Goal: Check status: Check status

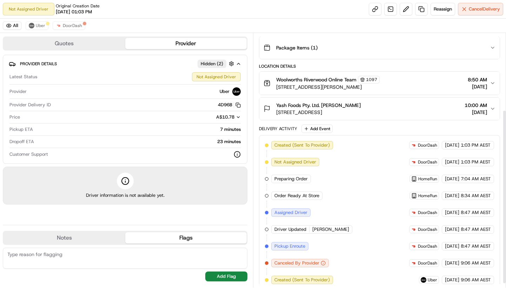
scroll to position [118, 0]
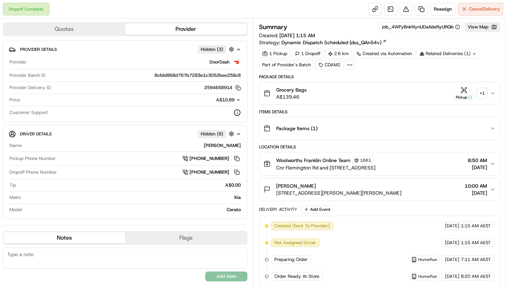
click at [482, 92] on div "+ 1" at bounding box center [482, 93] width 10 height 10
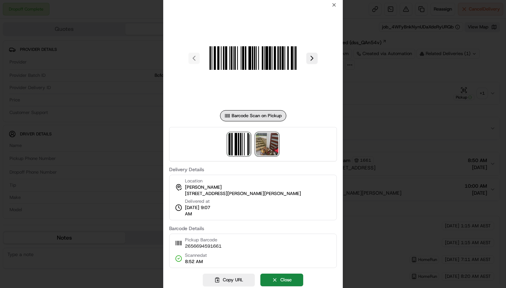
click at [270, 148] on img at bounding box center [267, 144] width 22 height 22
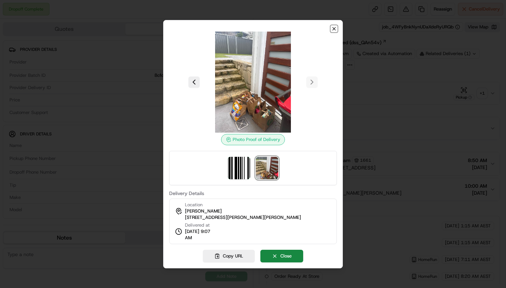
click at [335, 27] on icon "button" at bounding box center [334, 29] width 6 height 6
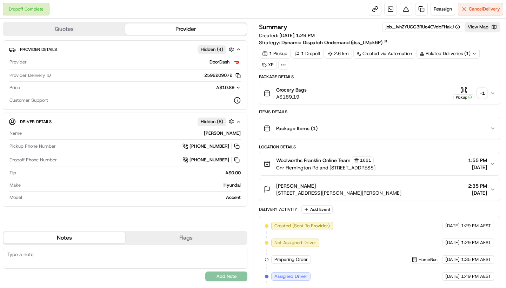
click at [484, 92] on div "+ 1" at bounding box center [482, 93] width 10 height 10
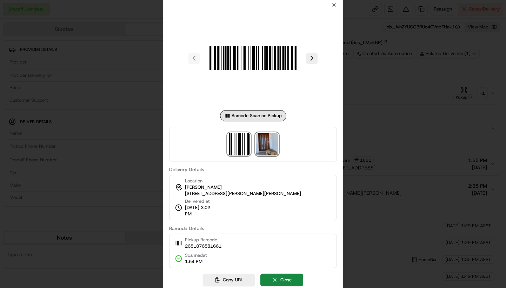
click at [273, 147] on img at bounding box center [267, 144] width 22 height 22
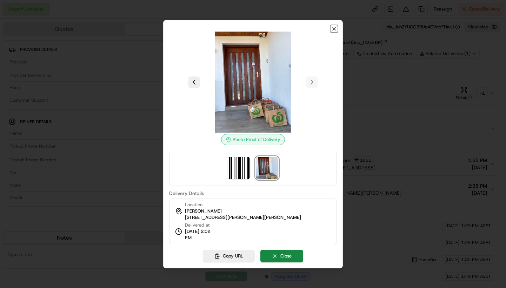
click at [332, 28] on icon "button" at bounding box center [334, 29] width 6 height 6
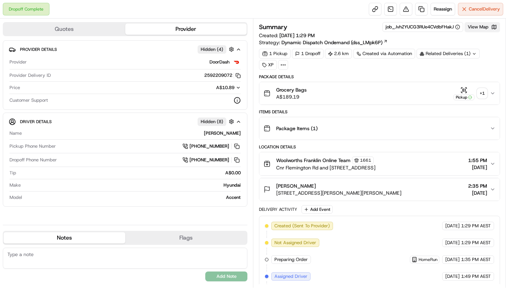
click at [479, 25] on button "View Map" at bounding box center [481, 27] width 35 height 10
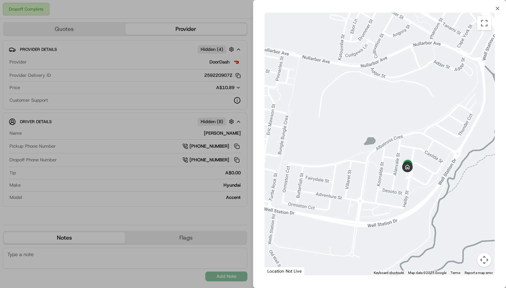
drag, startPoint x: 388, startPoint y: 166, endPoint x: 306, endPoint y: 113, distance: 98.1
click at [306, 113] on div at bounding box center [379, 144] width 230 height 263
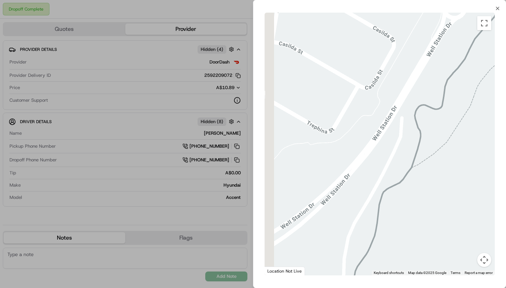
drag, startPoint x: 337, startPoint y: 127, endPoint x: 479, endPoint y: 211, distance: 164.8
click at [479, 211] on div at bounding box center [379, 144] width 230 height 263
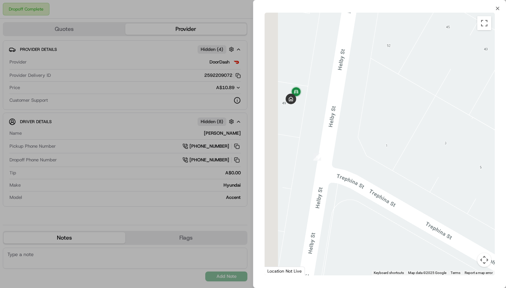
drag, startPoint x: 325, startPoint y: 123, endPoint x: 463, endPoint y: 137, distance: 138.9
click at [462, 137] on div at bounding box center [379, 144] width 230 height 263
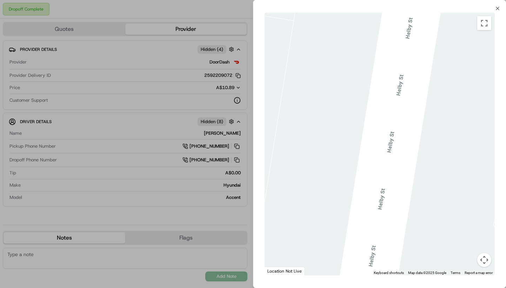
drag, startPoint x: 320, startPoint y: 112, endPoint x: 478, endPoint y: 148, distance: 161.5
click at [478, 148] on div at bounding box center [379, 144] width 230 height 263
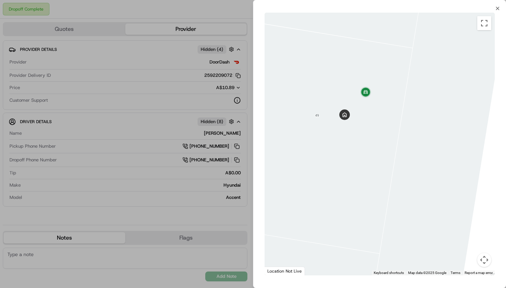
drag, startPoint x: 321, startPoint y: 126, endPoint x: 394, endPoint y: 141, distance: 74.4
click at [394, 141] on div at bounding box center [379, 144] width 230 height 263
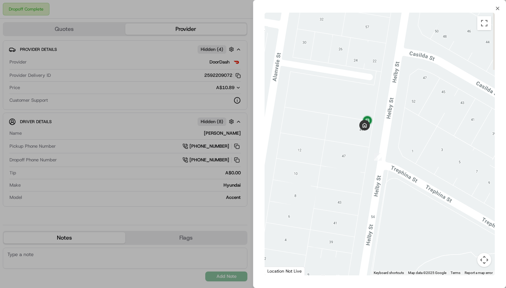
drag, startPoint x: 420, startPoint y: 138, endPoint x: 376, endPoint y: 140, distance: 43.9
click at [376, 140] on div at bounding box center [379, 144] width 230 height 263
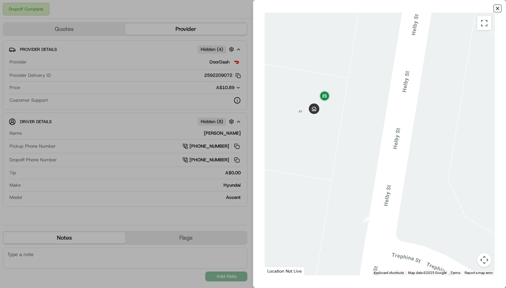
click at [498, 9] on icon "button" at bounding box center [497, 8] width 3 height 3
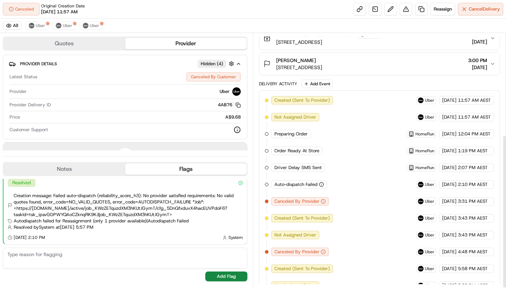
scroll to position [168, 0]
